Goal: Information Seeking & Learning: Learn about a topic

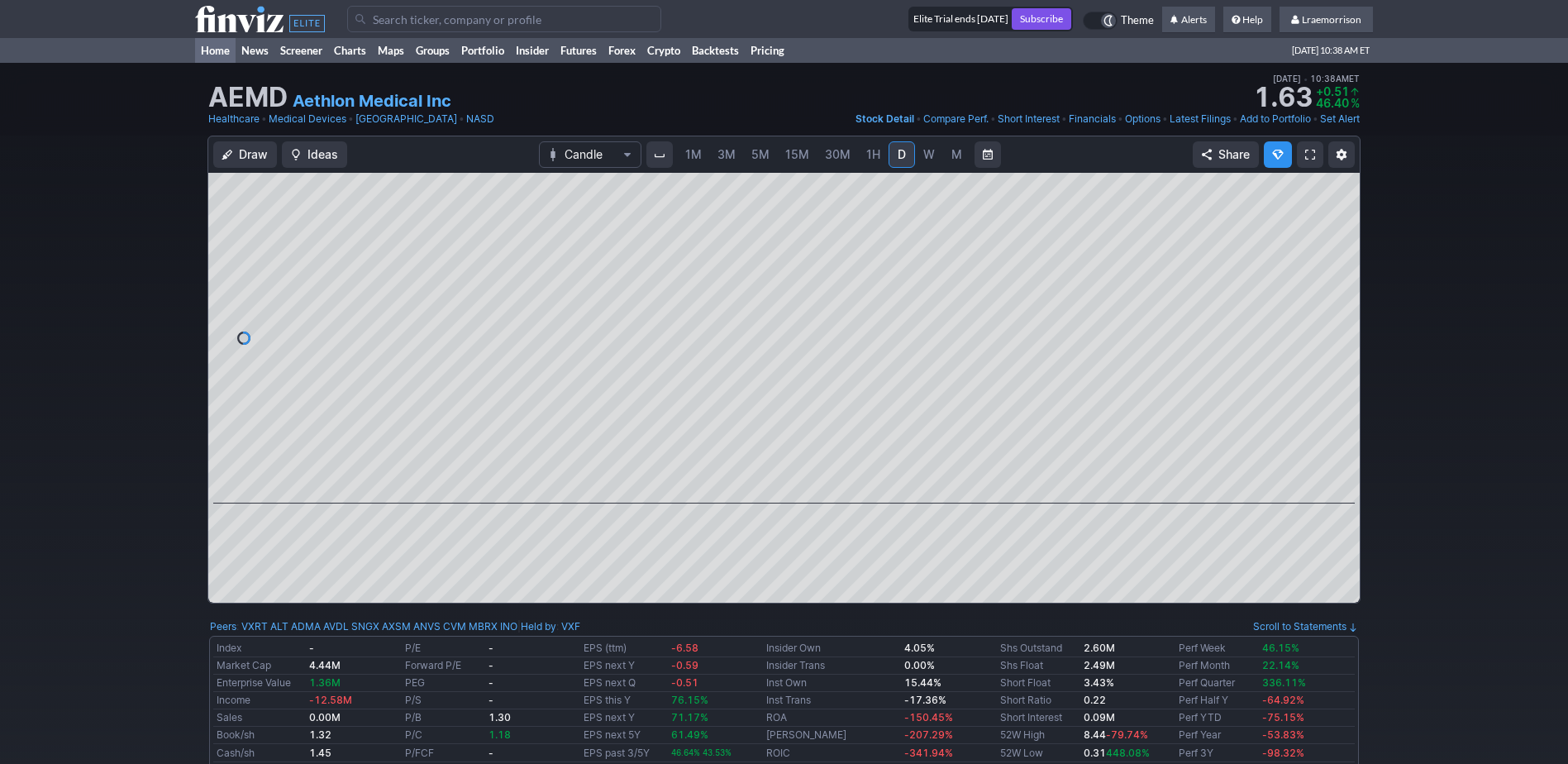
click at [228, 51] on link "Home" at bounding box center [215, 50] width 41 height 25
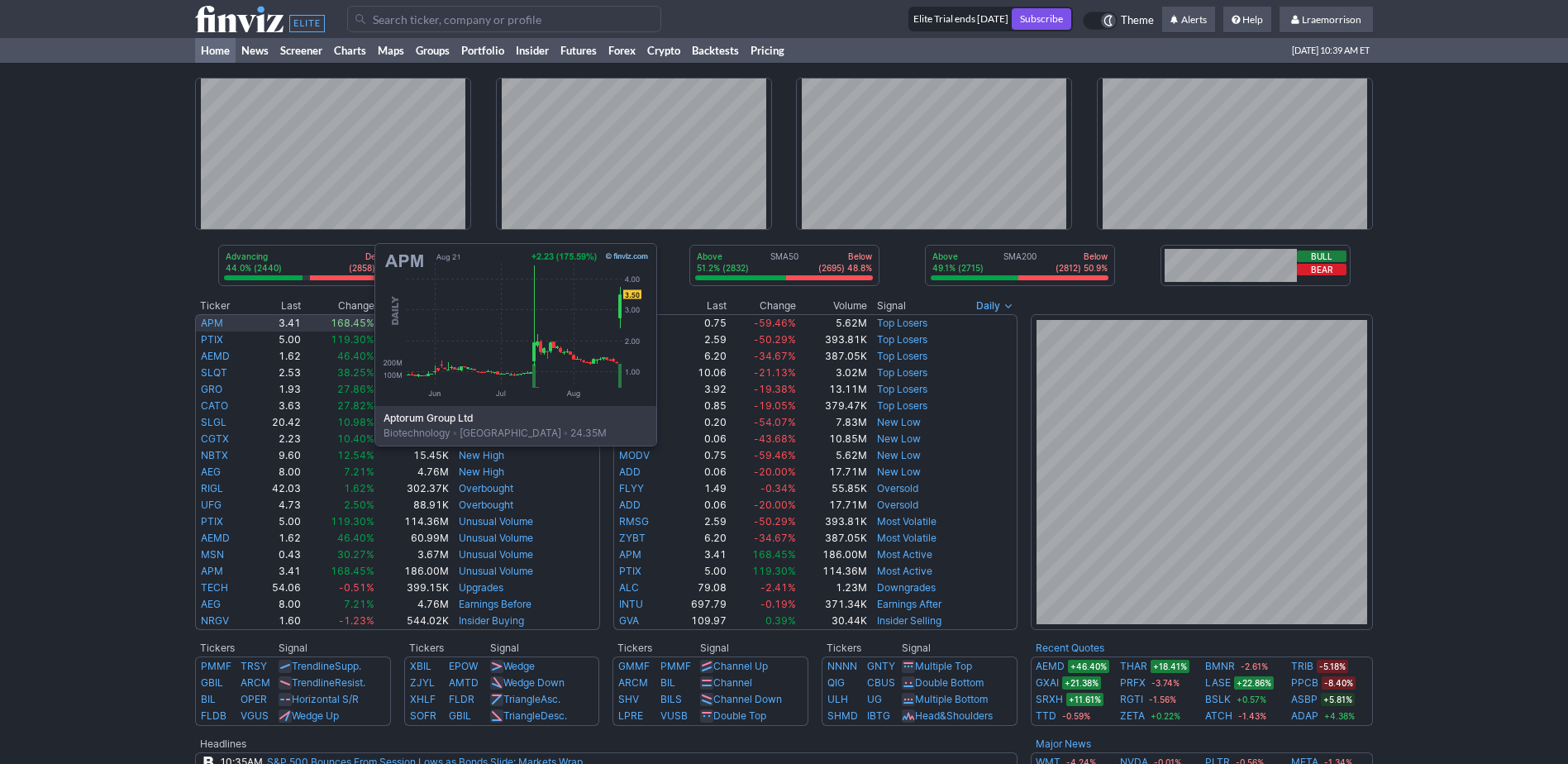
click at [209, 321] on link "APM" at bounding box center [211, 322] width 22 height 13
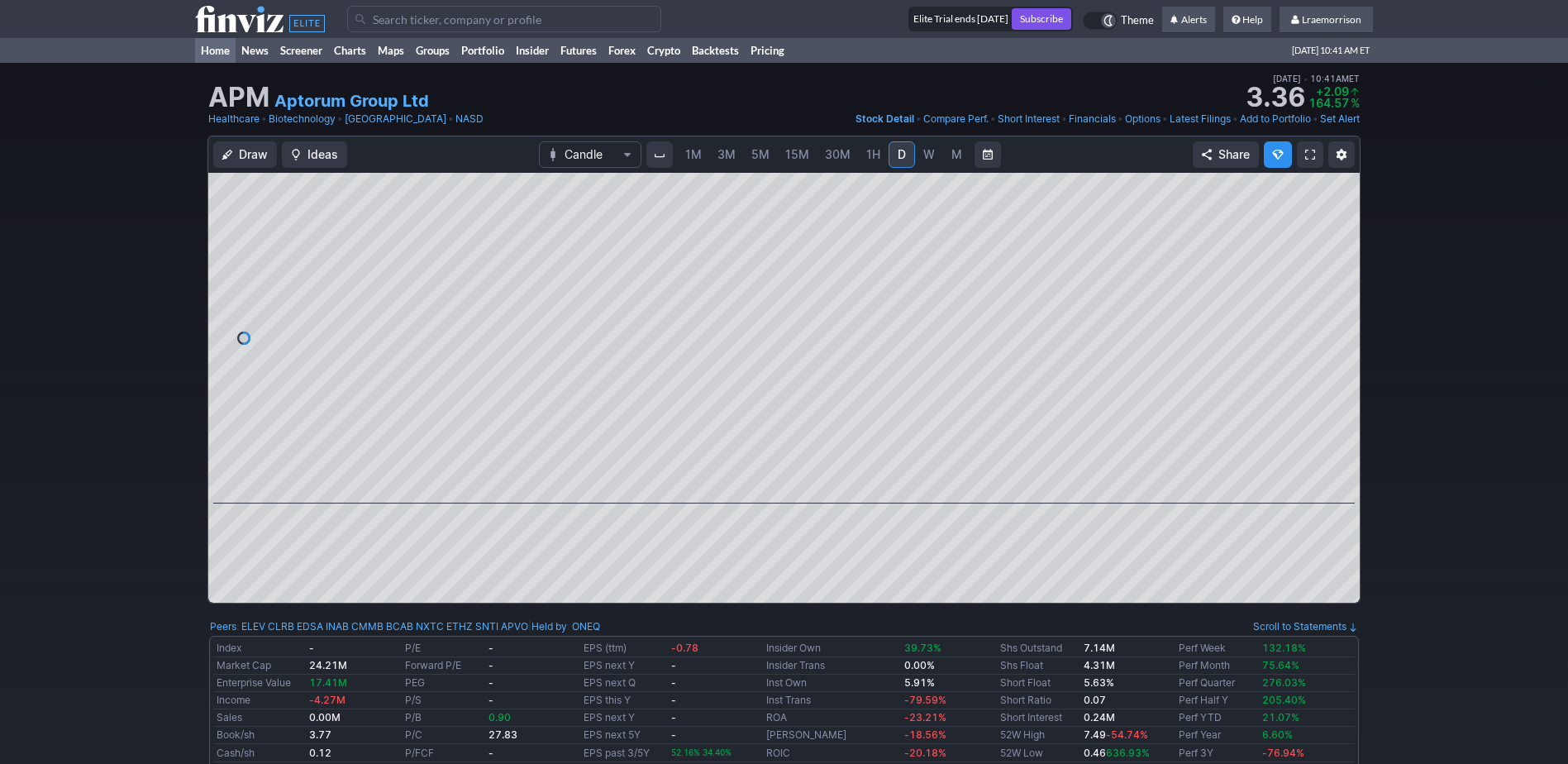
click at [215, 47] on link "Home" at bounding box center [215, 50] width 41 height 25
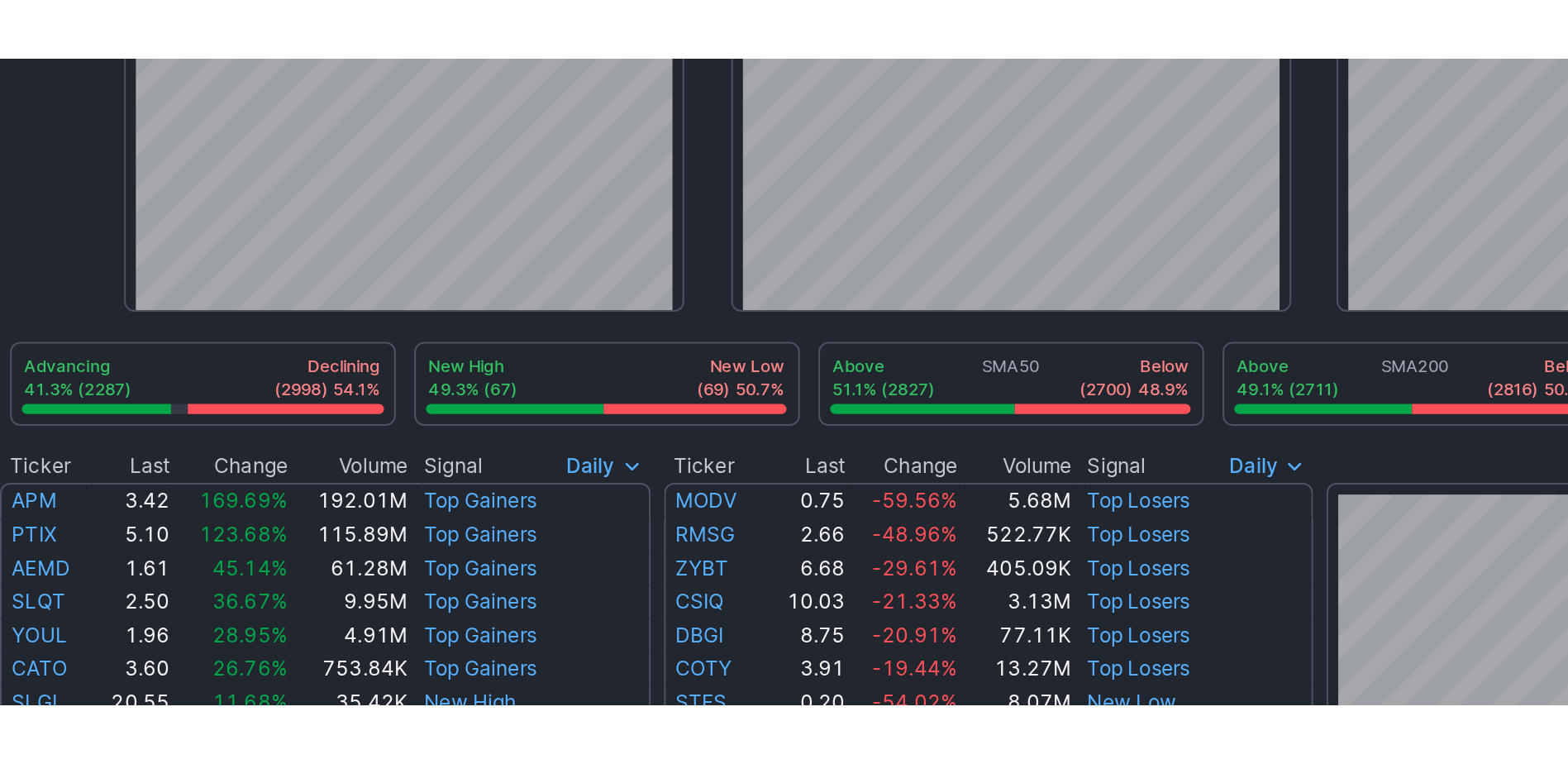
scroll to position [248, 0]
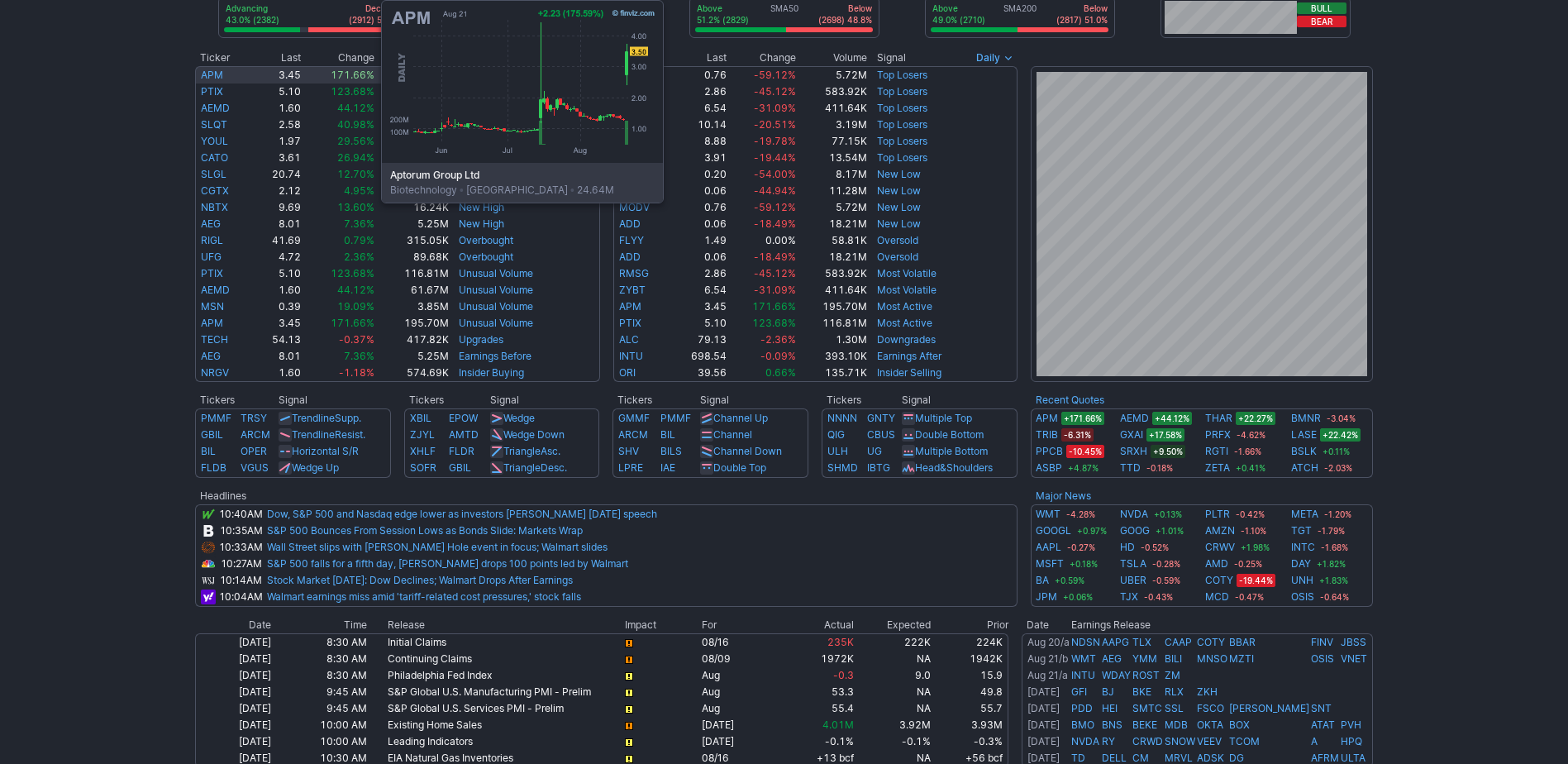
click at [216, 73] on link "APM" at bounding box center [211, 75] width 22 height 13
